Goal: Task Accomplishment & Management: Use online tool/utility

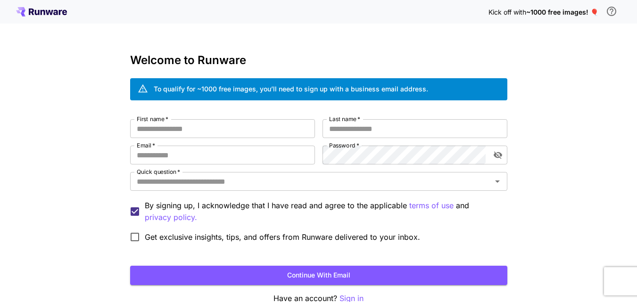
scroll to position [53, 0]
click at [179, 132] on input "First name   *" at bounding box center [222, 128] width 185 height 19
type input "*"
type input "*******"
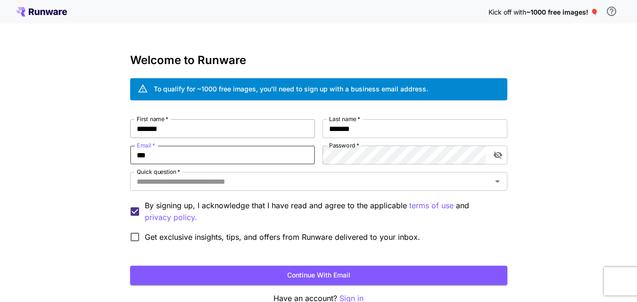
type input "**********"
click at [499, 185] on icon "Open" at bounding box center [497, 181] width 11 height 11
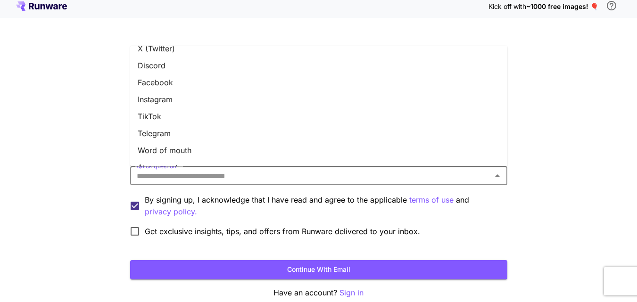
scroll to position [141, 0]
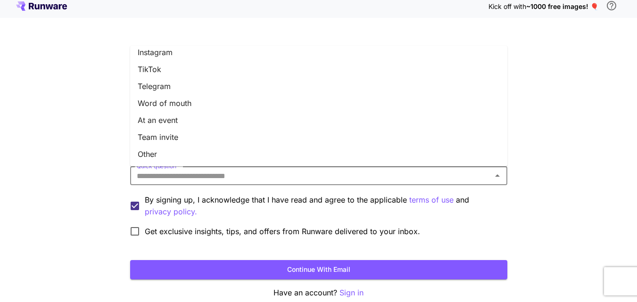
click at [452, 152] on li "Other" at bounding box center [318, 154] width 377 height 17
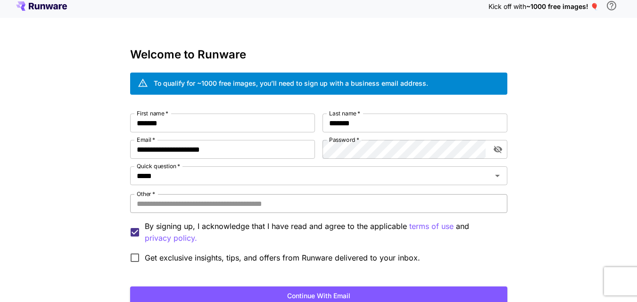
click at [398, 205] on input "Other   *" at bounding box center [318, 203] width 377 height 19
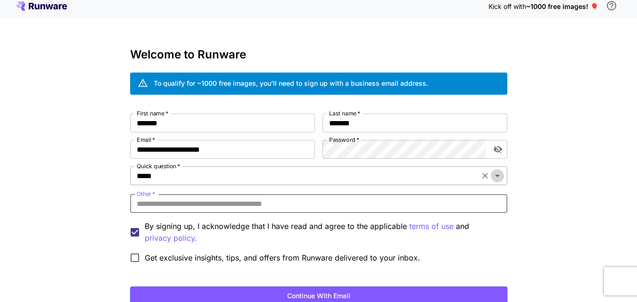
click at [498, 178] on icon "Open" at bounding box center [497, 175] width 11 height 11
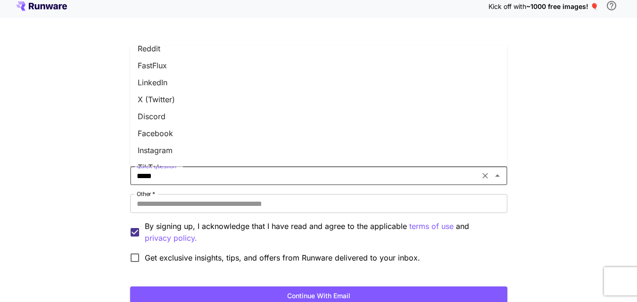
scroll to position [0, 0]
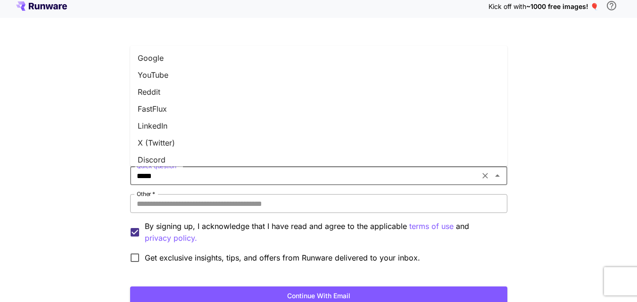
click at [265, 204] on input "Other   *" at bounding box center [318, 203] width 377 height 19
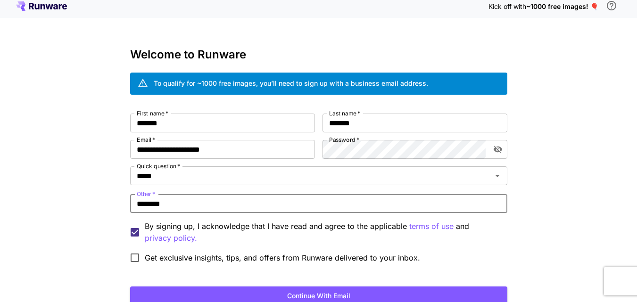
scroll to position [79, 0]
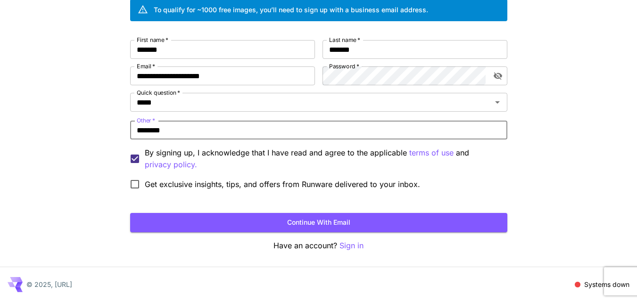
type input "*******"
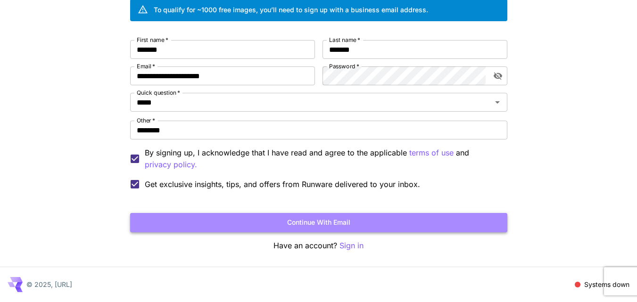
click at [334, 225] on button "Continue with email" at bounding box center [318, 222] width 377 height 19
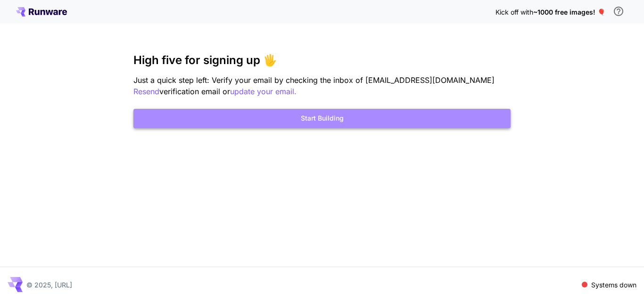
click at [364, 123] on button "Start Building" at bounding box center [321, 118] width 377 height 19
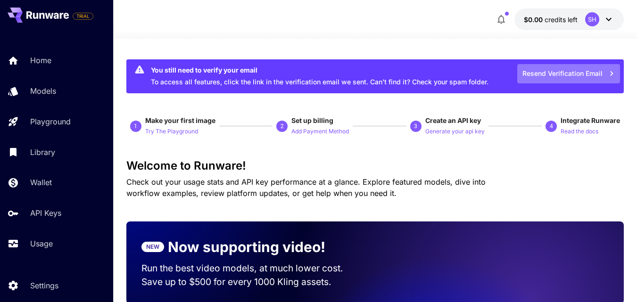
click at [555, 75] on button "Resend Verification Email" at bounding box center [568, 73] width 103 height 19
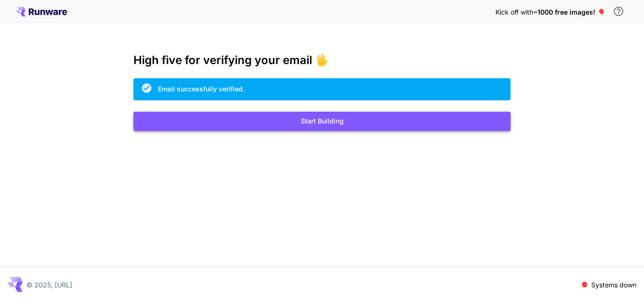
click at [326, 125] on button "Start Building" at bounding box center [321, 121] width 377 height 19
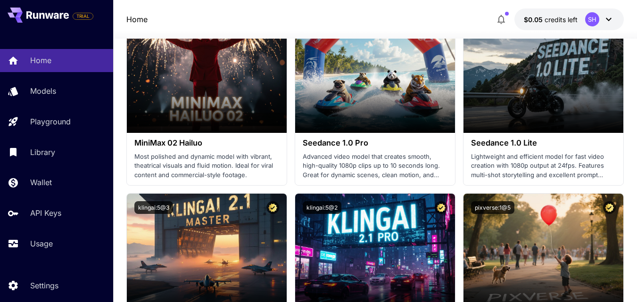
scroll to position [47, 0]
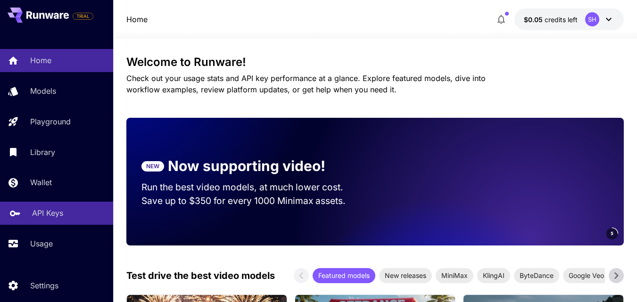
click at [44, 216] on p "API Keys" at bounding box center [47, 213] width 31 height 11
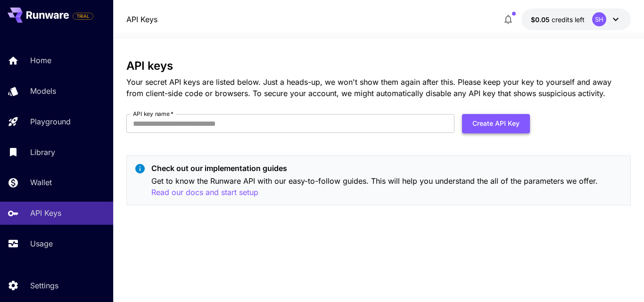
click at [504, 127] on button "Create API Key" at bounding box center [496, 123] width 68 height 19
click at [301, 120] on input "API key name   *" at bounding box center [290, 123] width 328 height 19
click at [331, 221] on div "API keys Your secret API keys are listed below. Just a heads-up, we won't show …" at bounding box center [378, 170] width 505 height 222
click at [194, 128] on input "API key name   *" at bounding box center [290, 123] width 328 height 19
click at [194, 128] on input "*****" at bounding box center [290, 123] width 328 height 19
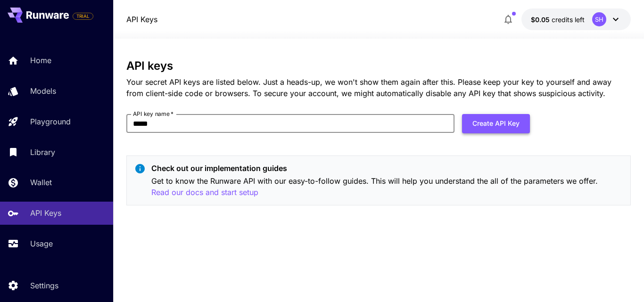
type input "*****"
click at [495, 129] on button "Create API Key" at bounding box center [496, 123] width 68 height 19
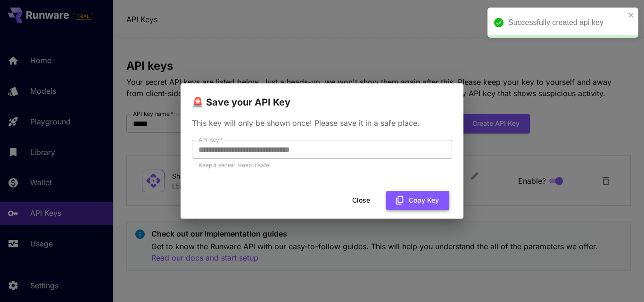
click at [420, 204] on button "Copy Key" at bounding box center [417, 200] width 63 height 19
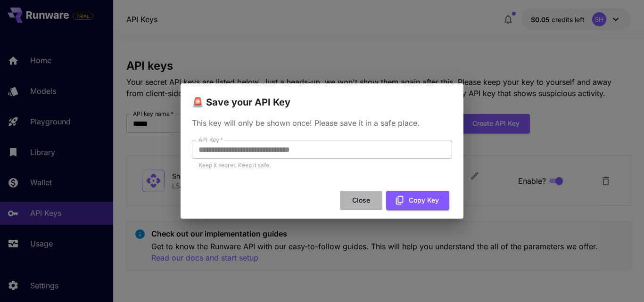
click at [364, 200] on button "Close" at bounding box center [361, 200] width 42 height 19
